Goal: Book appointment/travel/reservation

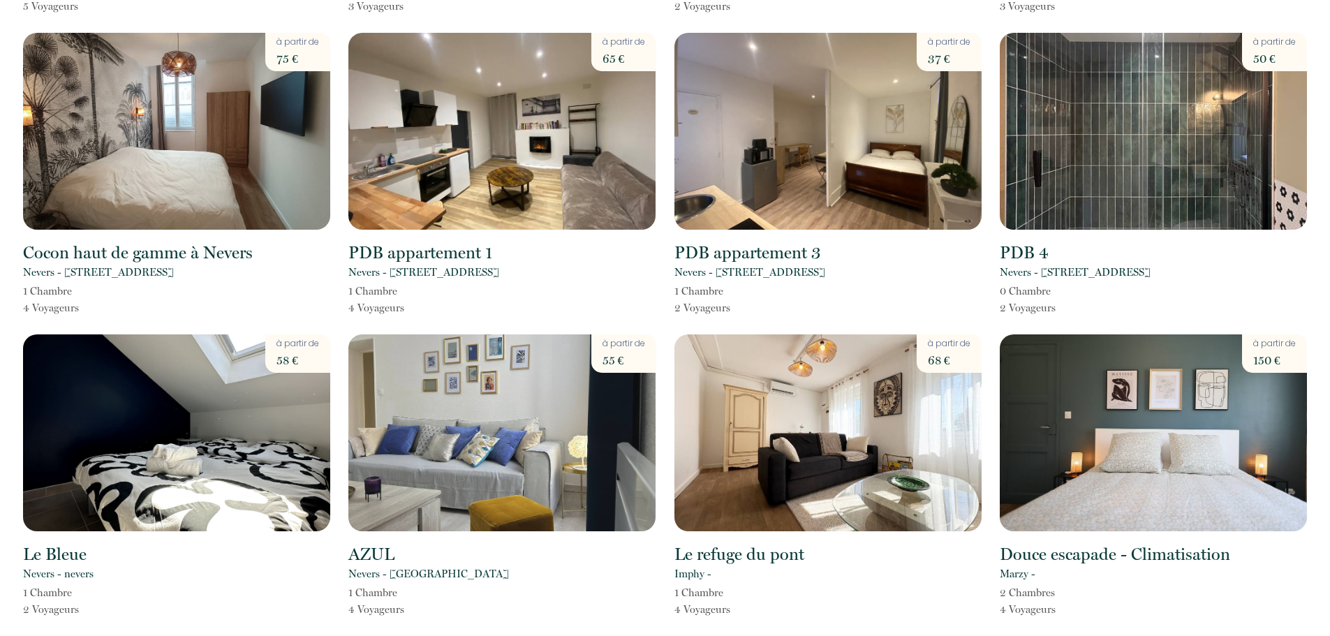
scroll to position [670, 0]
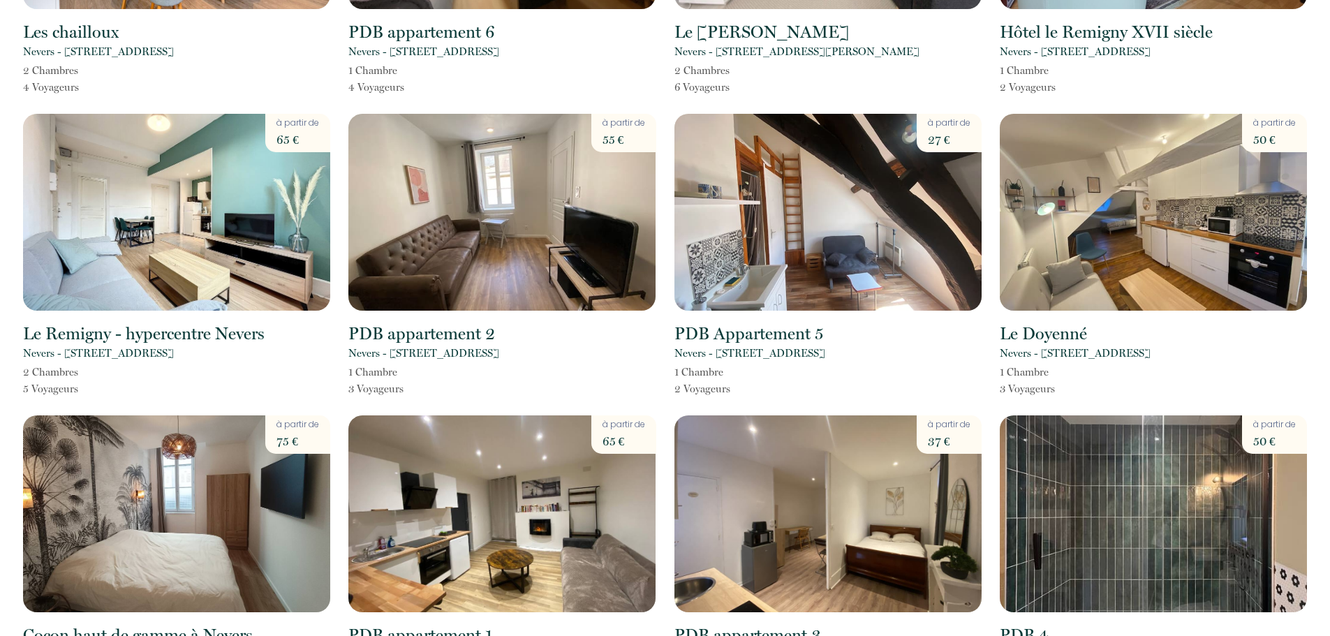
scroll to position [251, 0]
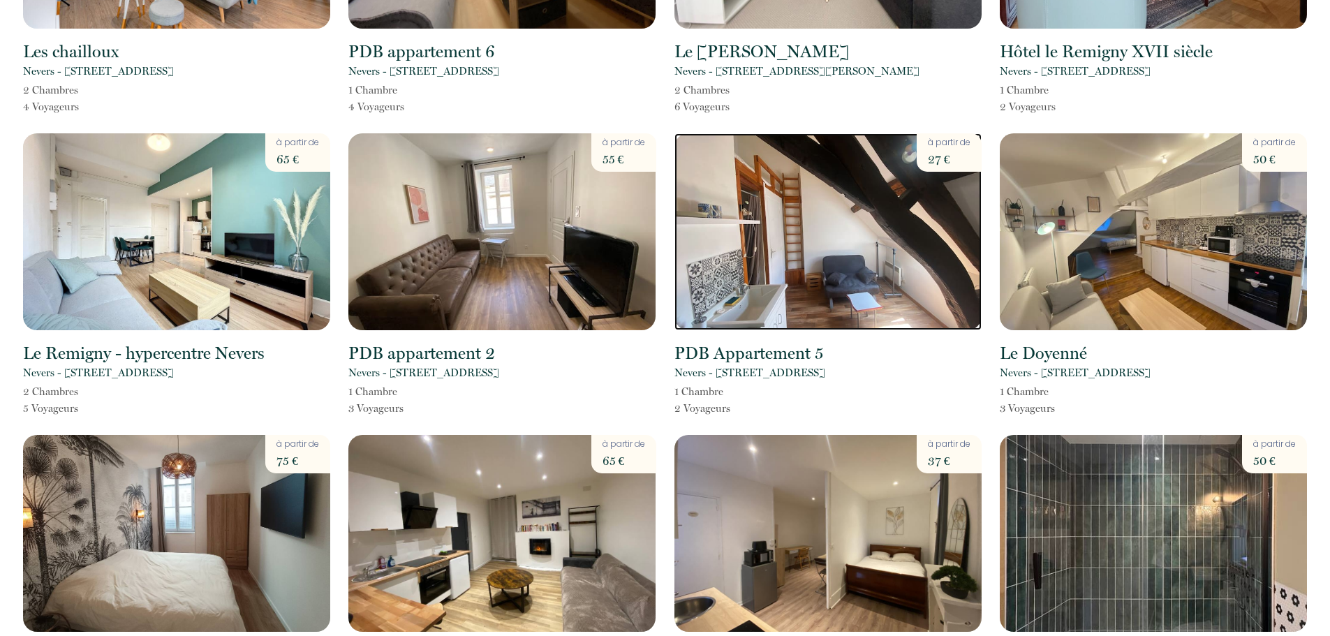
click at [820, 285] on img at bounding box center [827, 231] width 307 height 197
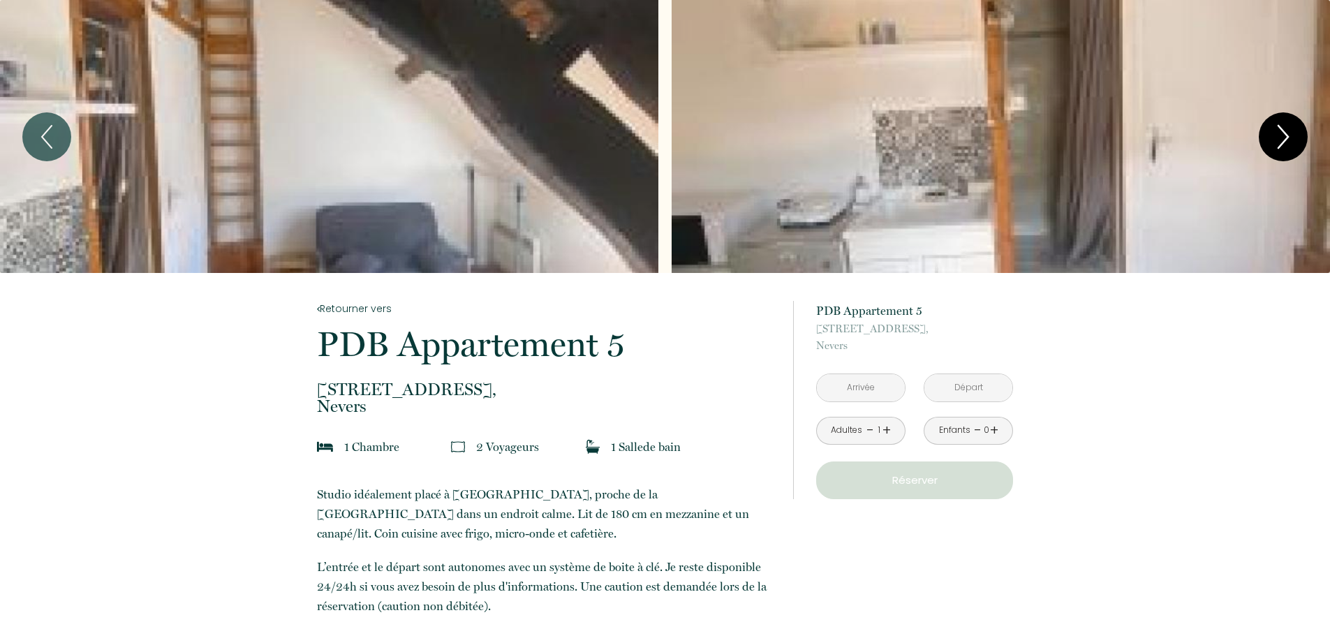
click at [1275, 139] on icon "Next" at bounding box center [1282, 137] width 29 height 42
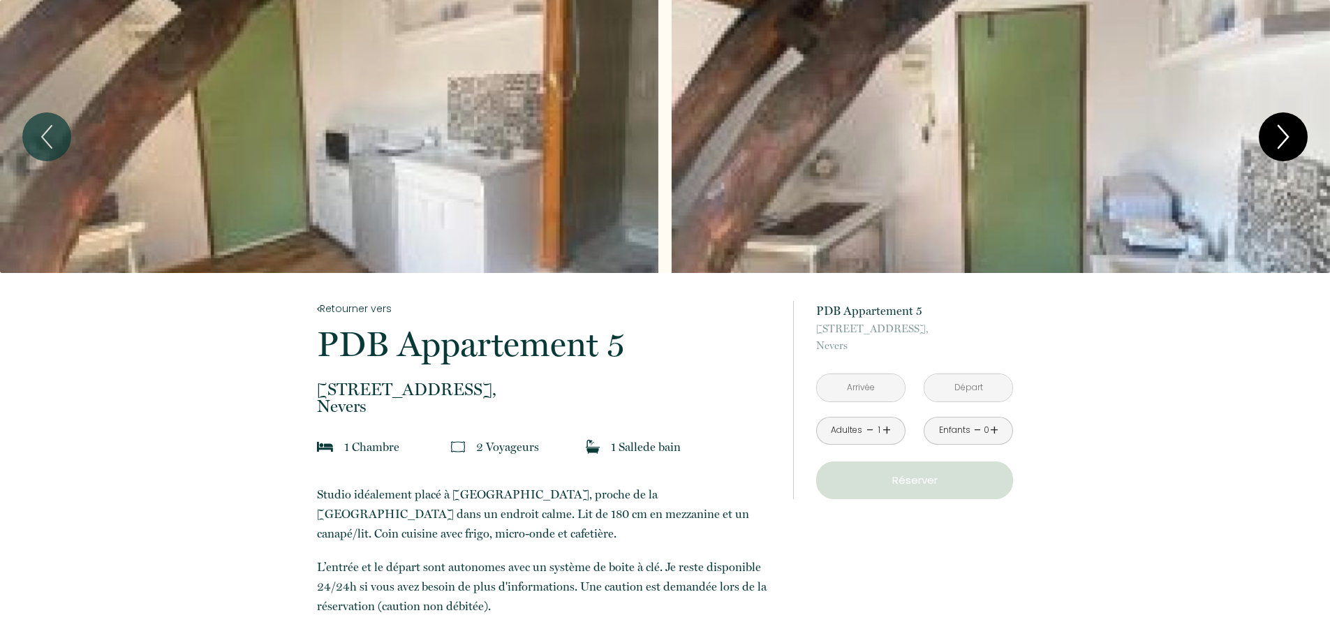
click at [1275, 140] on icon "Next" at bounding box center [1282, 137] width 29 height 42
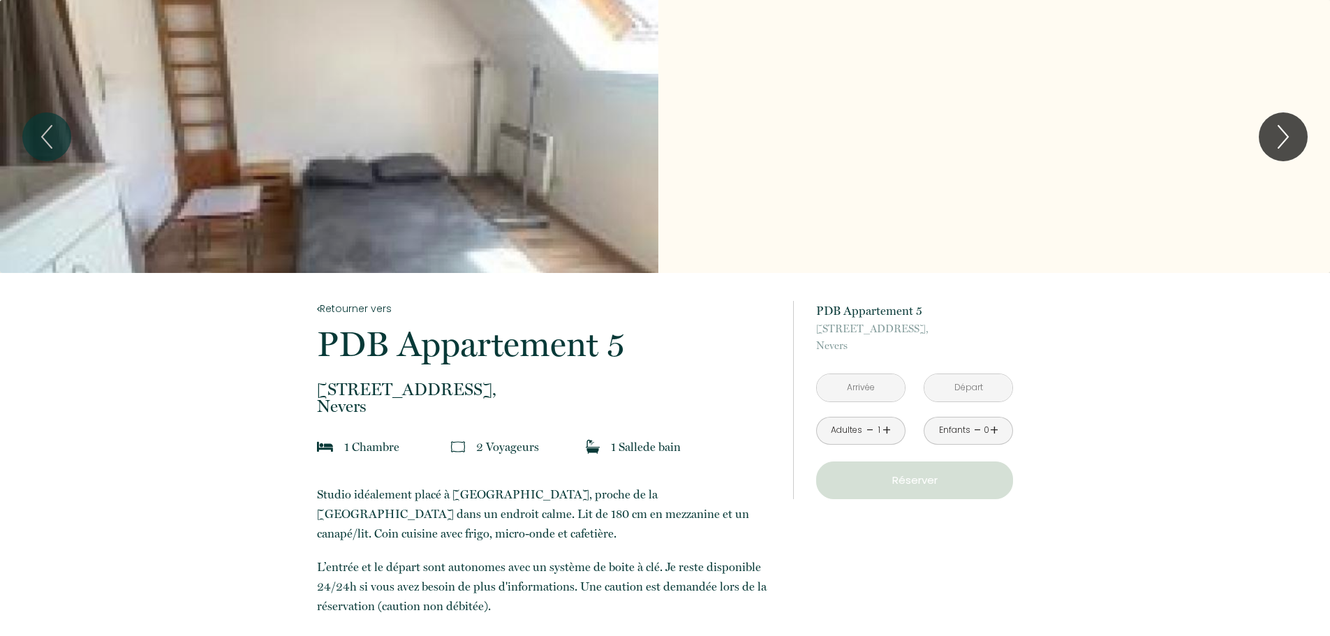
click at [886, 429] on link "+" at bounding box center [886, 431] width 8 height 22
click at [885, 389] on input "text" at bounding box center [861, 387] width 88 height 27
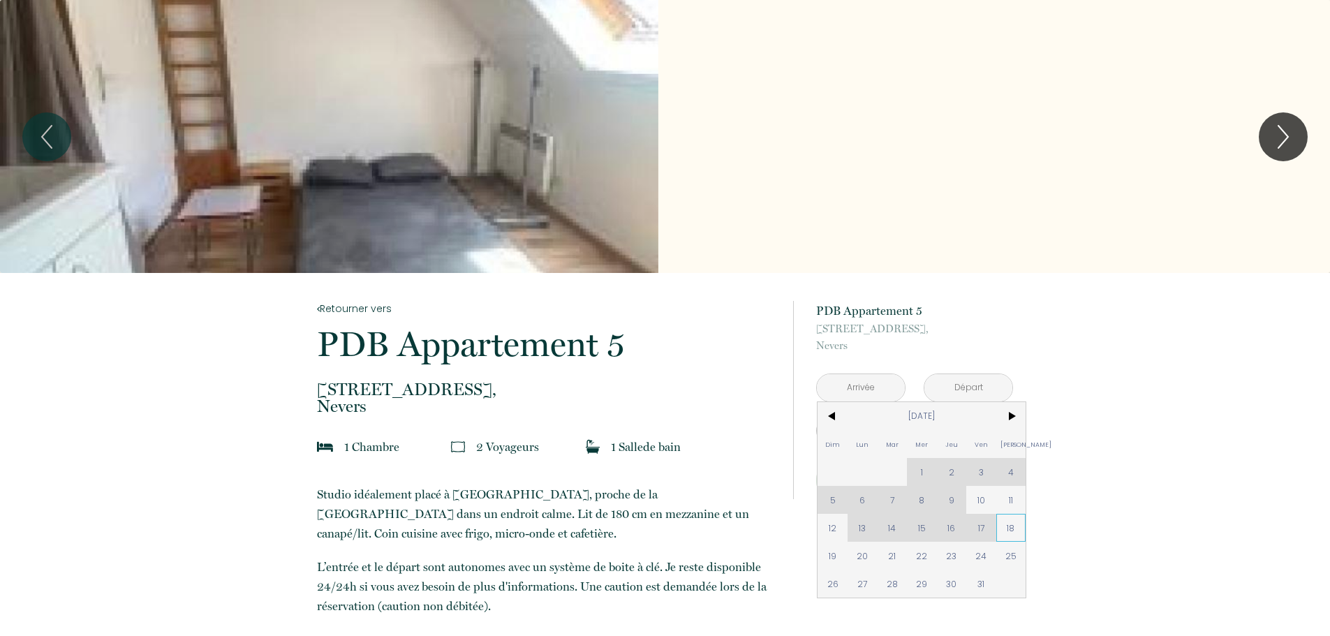
click at [1018, 533] on span "18" at bounding box center [1011, 528] width 30 height 28
type input "[DATE]"
